Goal: Task Accomplishment & Management: Complete application form

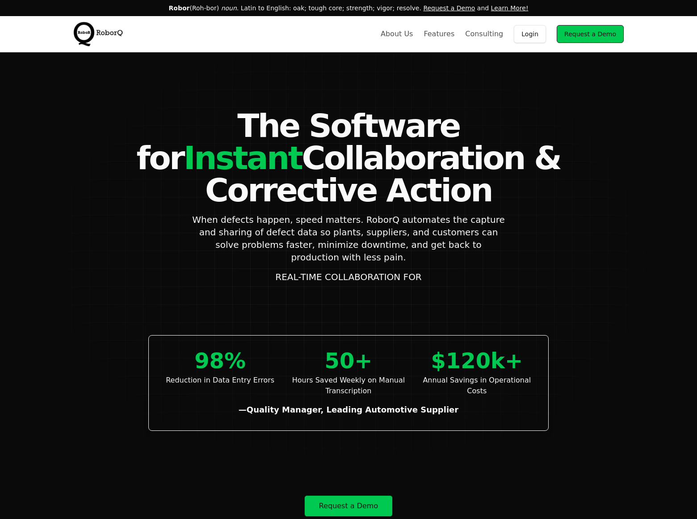
scroll to position [1948, 0]
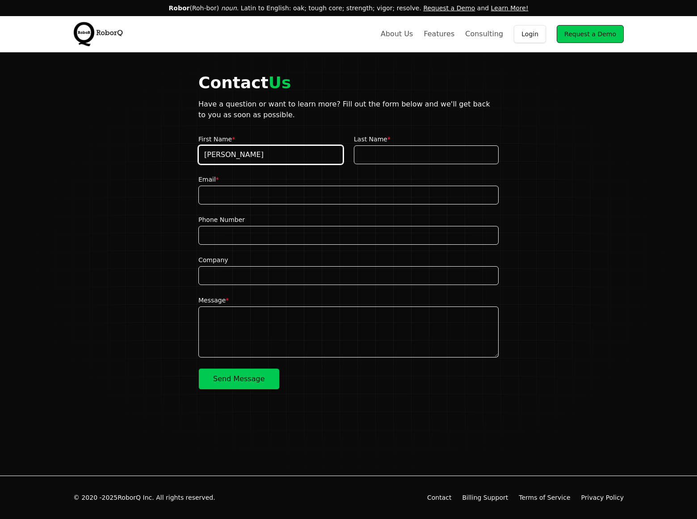
type input "[PERSON_NAME]"
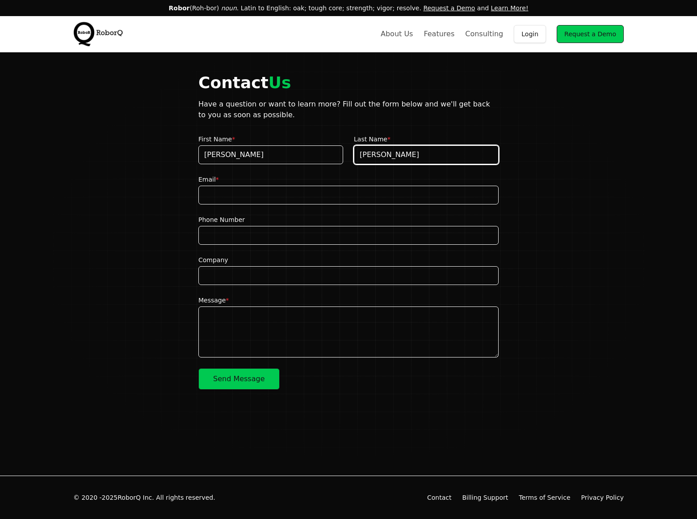
type input "[PERSON_NAME]"
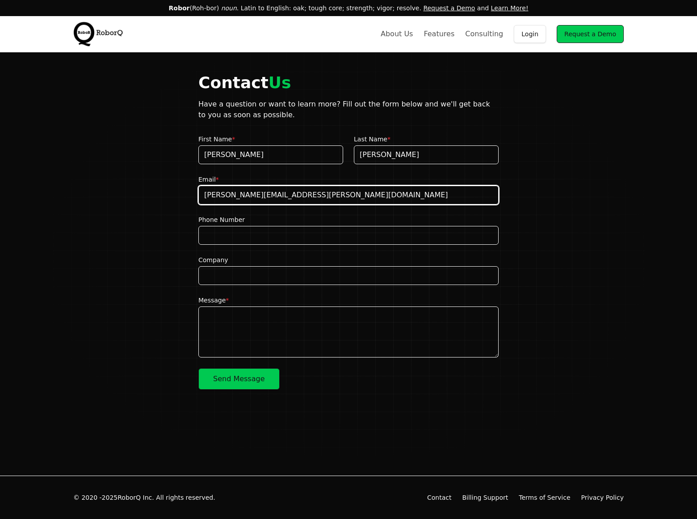
type input "[PERSON_NAME][EMAIL_ADDRESS][PERSON_NAME][DOMAIN_NAME]"
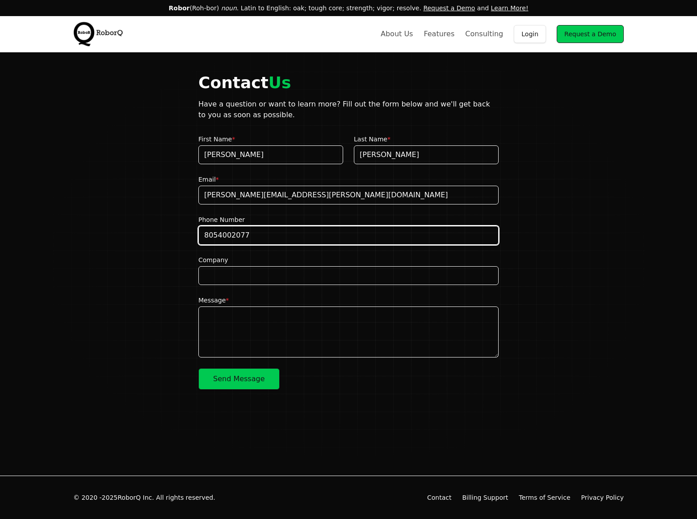
type input "8054002077"
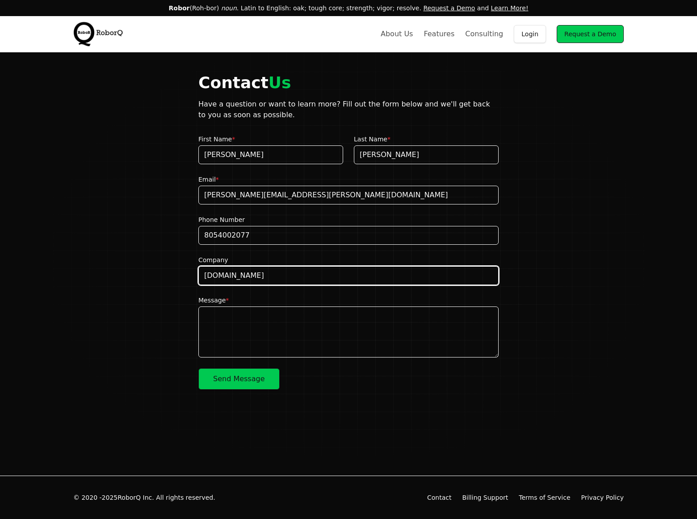
type input "[DOMAIN_NAME]"
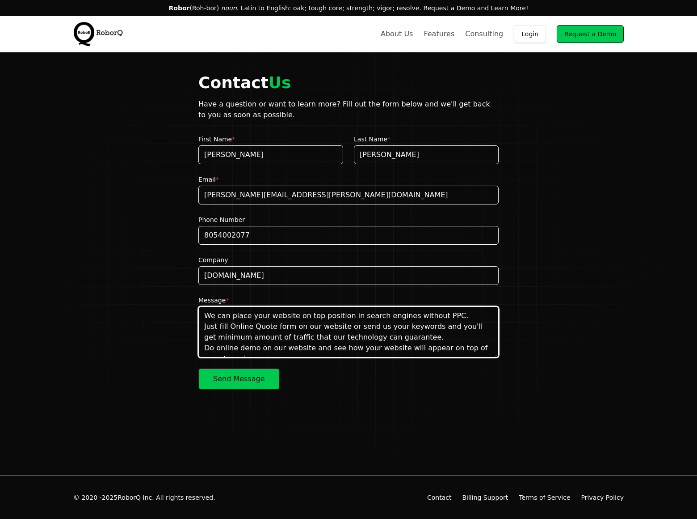
scroll to position [6, 0]
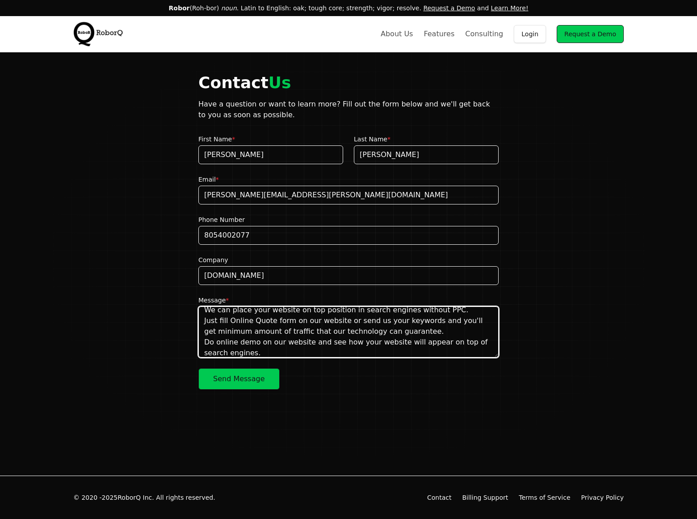
type textarea "We can place your website on top position in search engines without PPC. Just f…"
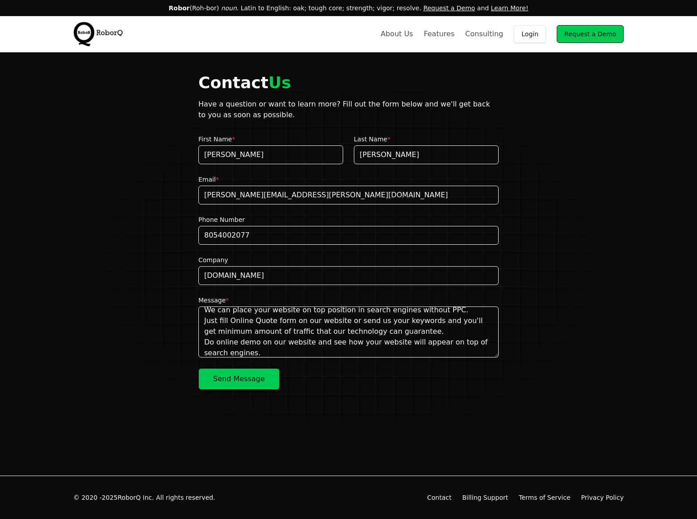
click at [239, 379] on button "Send Message" at bounding box center [239, 378] width 81 height 21
